Goal: Find specific page/section: Find specific page/section

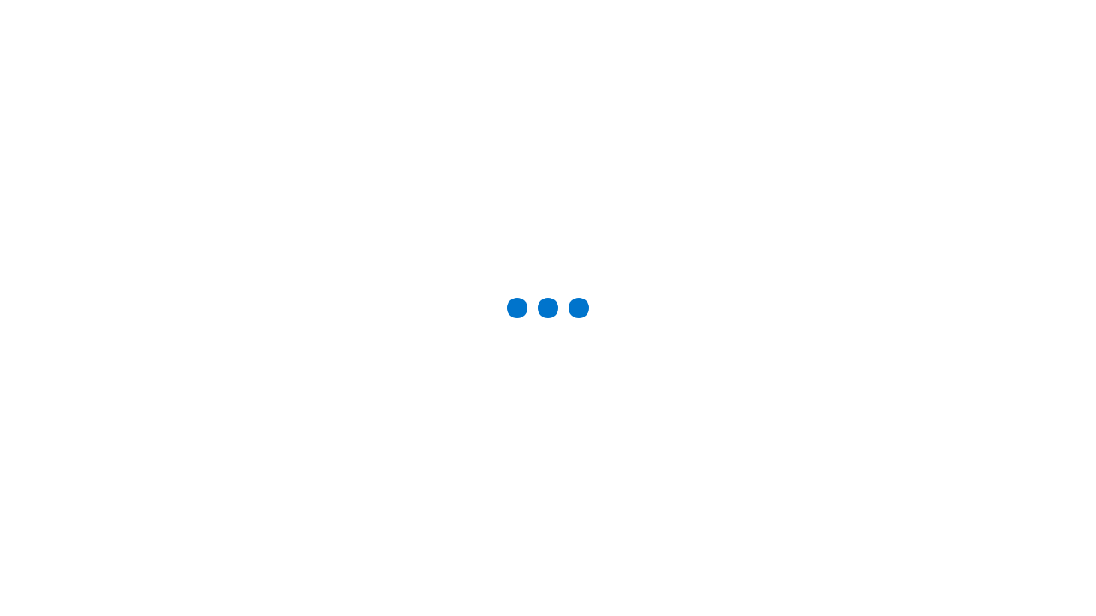
click at [0, 0] on div "Studio Projects" at bounding box center [0, 0] width 0 height 0
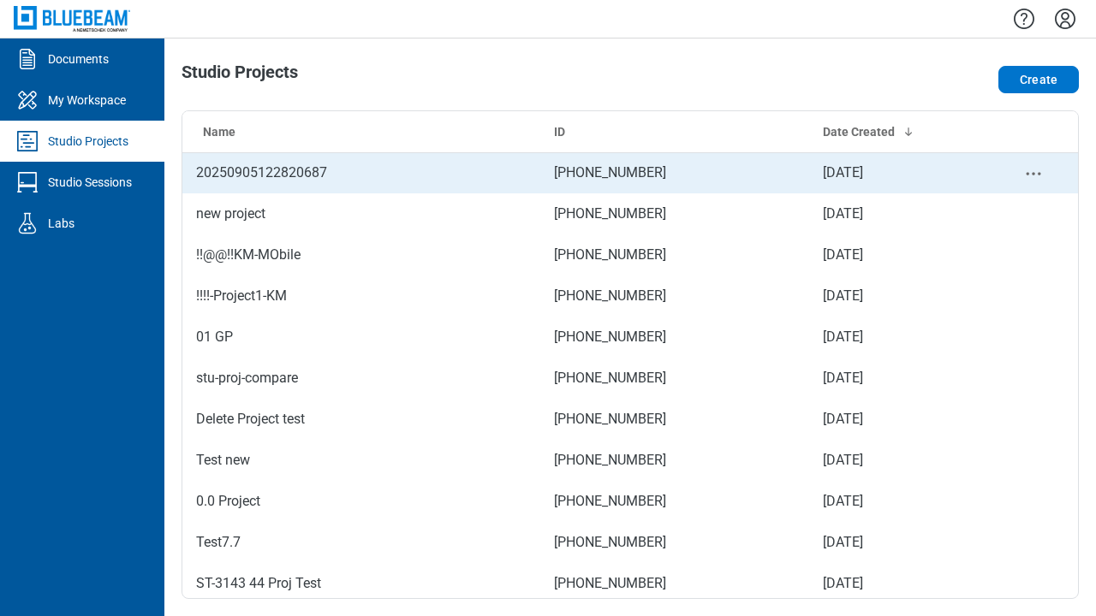
click at [623, 173] on td "[PHONE_NUMBER]" at bounding box center [674, 172] width 269 height 41
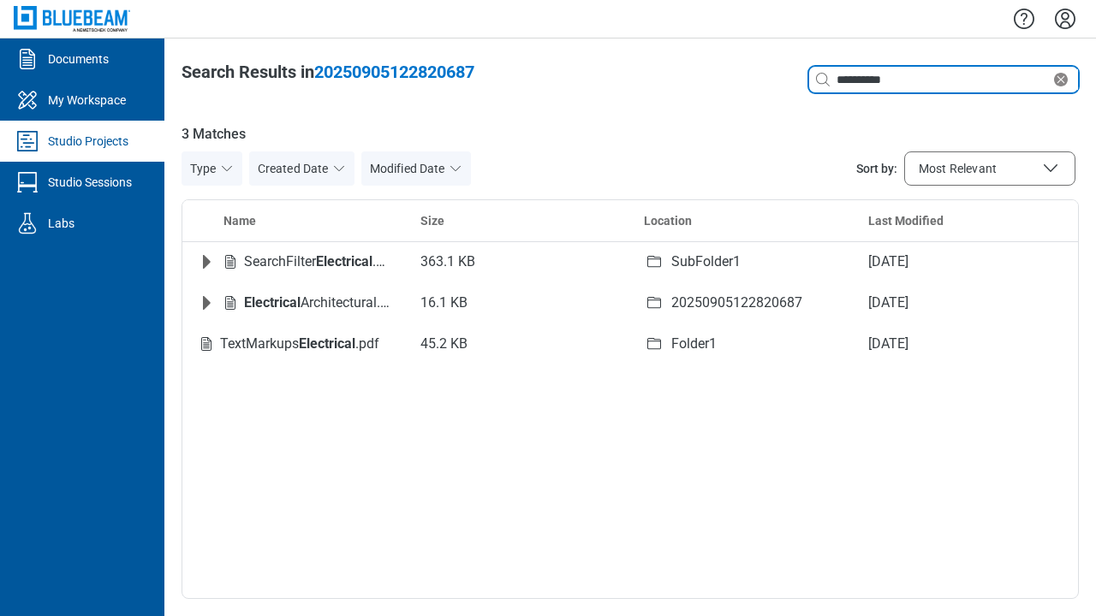
click at [1064, 80] on icon "Clear search" at bounding box center [1061, 80] width 14 height 14
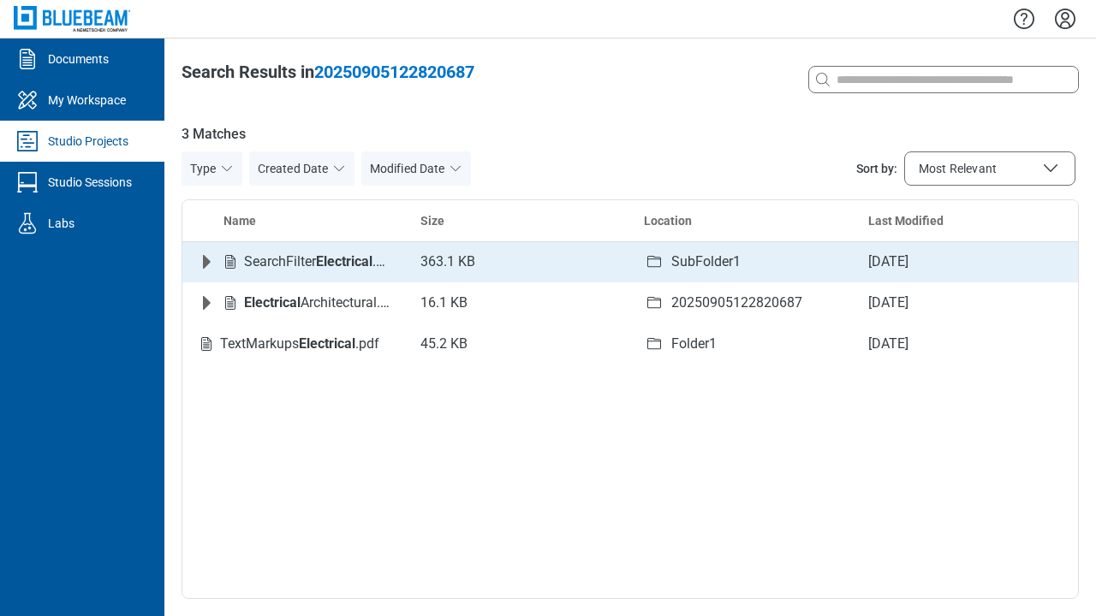
click at [205, 262] on icon "Expand row" at bounding box center [207, 262] width 8 height 14
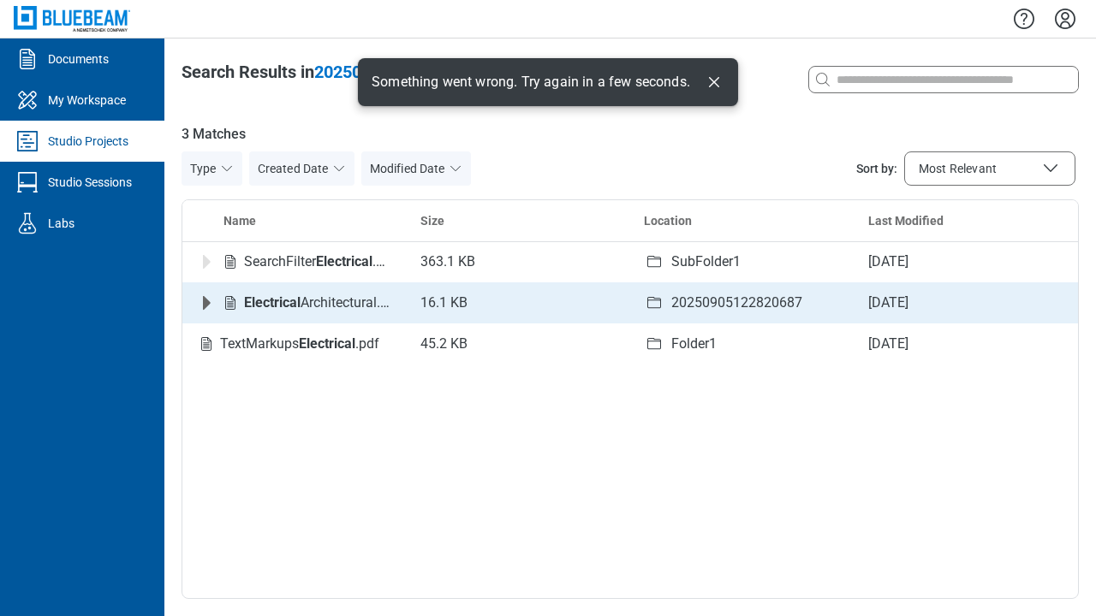
click at [206, 311] on icon "Expand row" at bounding box center [206, 303] width 21 height 21
